Goal: Information Seeking & Learning: Learn about a topic

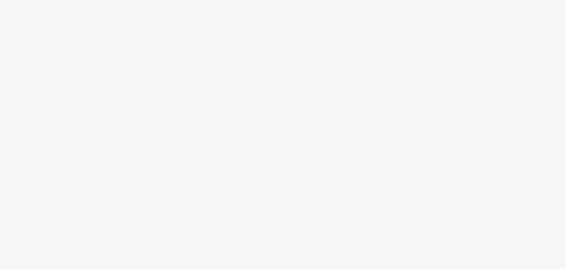
click at [391, 134] on body at bounding box center [283, 134] width 566 height 269
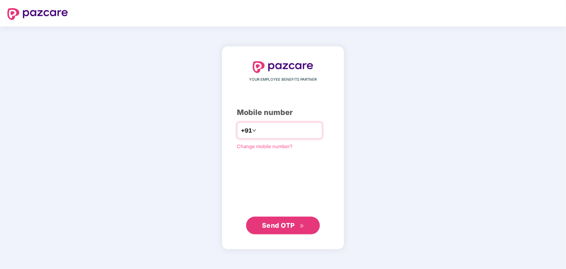
click at [258, 130] on input "*********" at bounding box center [288, 131] width 60 height 12
type input "**********"
click at [263, 224] on span "Send OTP" at bounding box center [278, 225] width 33 height 8
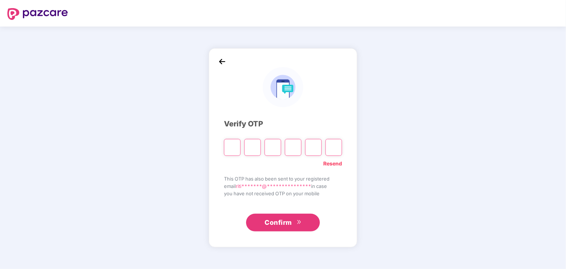
type input "*"
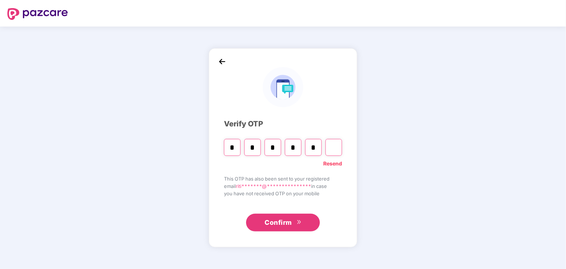
type input "*"
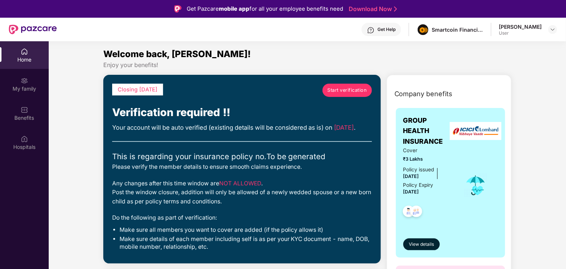
click at [547, 26] on div "[PERSON_NAME] User" at bounding box center [528, 29] width 58 height 13
click at [550, 29] on img at bounding box center [553, 30] width 6 height 6
click at [511, 65] on div "[PERSON_NAME]" at bounding box center [512, 67] width 43 height 7
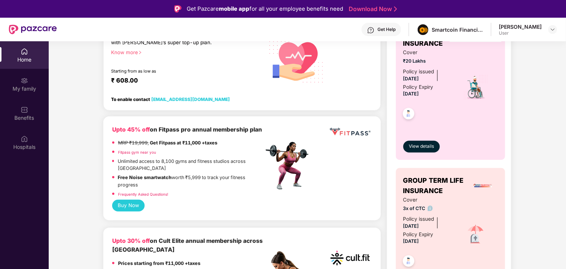
scroll to position [258, 0]
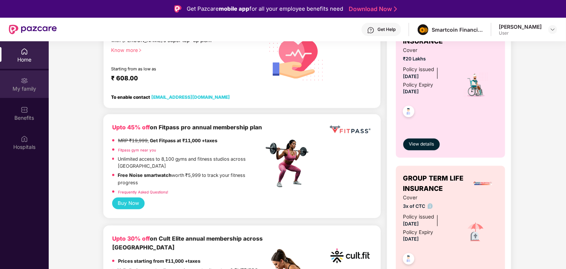
click at [25, 83] on img at bounding box center [24, 80] width 7 height 7
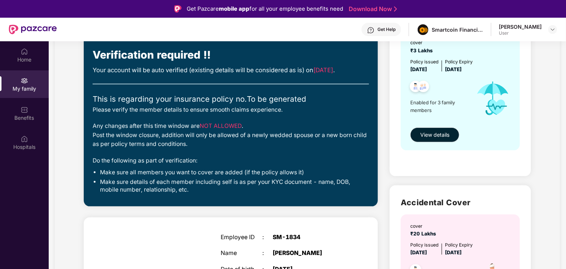
scroll to position [18, 0]
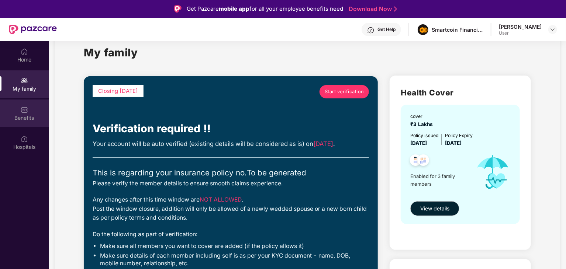
click at [39, 106] on div "Benefits" at bounding box center [24, 114] width 49 height 28
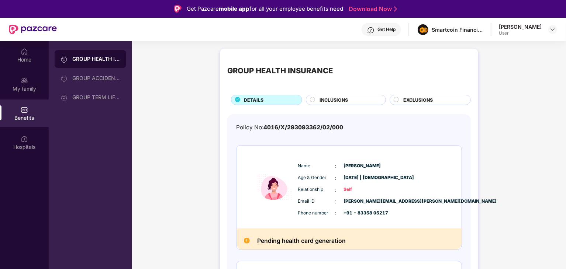
click at [325, 100] on span "INCLUSIONS" at bounding box center [333, 100] width 28 height 7
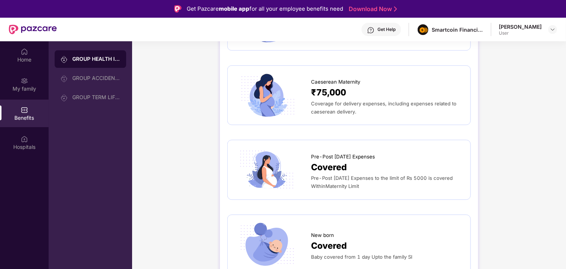
scroll to position [959, 0]
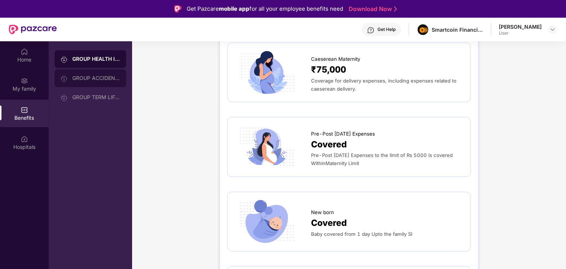
click at [101, 76] on div "GROUP ACCIDENTAL INSURANCE" at bounding box center [96, 78] width 48 height 6
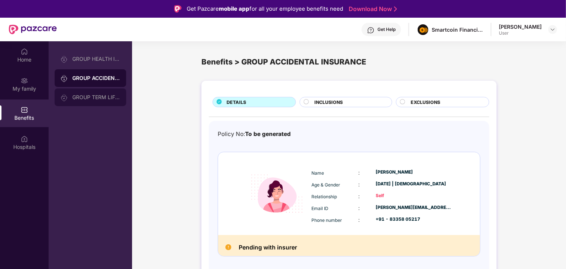
click at [80, 101] on div "GROUP TERM LIFE INSURANCE" at bounding box center [91, 98] width 72 height 18
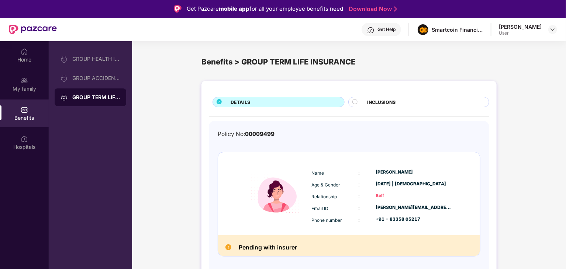
click at [28, 157] on div "Home My family Benefits Hospitals" at bounding box center [24, 99] width 49 height 117
click at [30, 145] on div "Hospitals" at bounding box center [24, 146] width 49 height 7
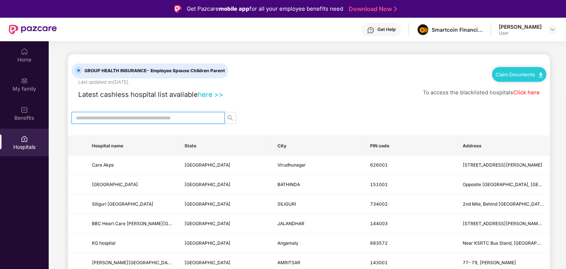
click at [180, 117] on input "text" at bounding box center [145, 118] width 138 height 8
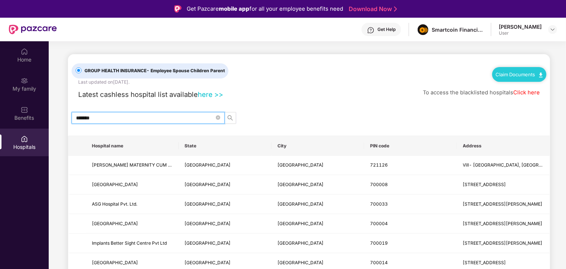
type input "*******"
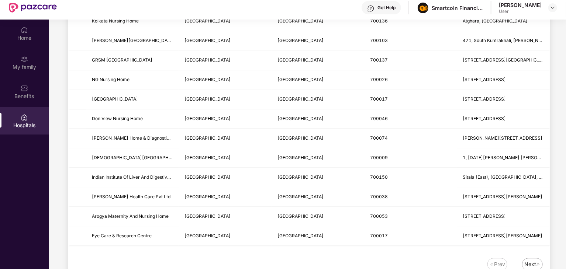
scroll to position [41, 0]
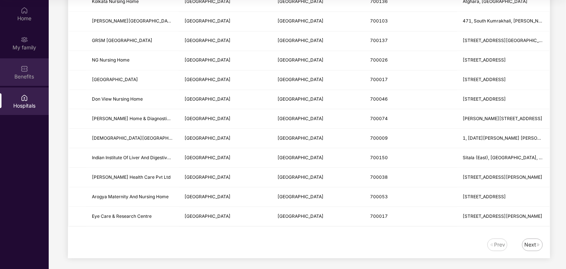
click at [16, 72] on div "Benefits" at bounding box center [24, 72] width 49 height 28
